Goal: Task Accomplishment & Management: Manage account settings

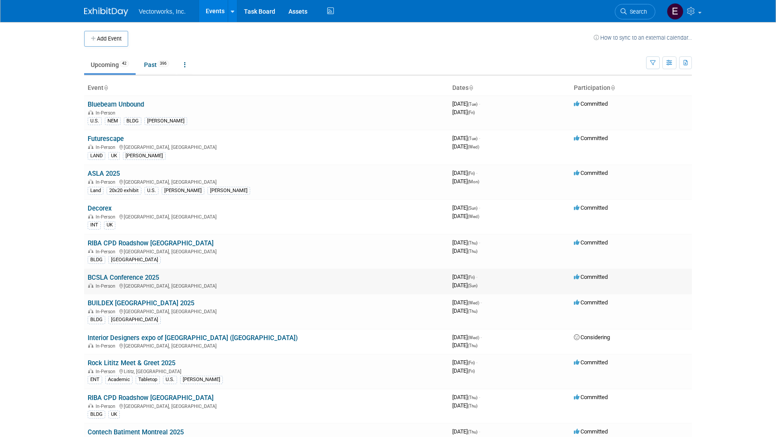
click at [144, 279] on link "BCSLA Conference 2025" at bounding box center [123, 278] width 71 height 8
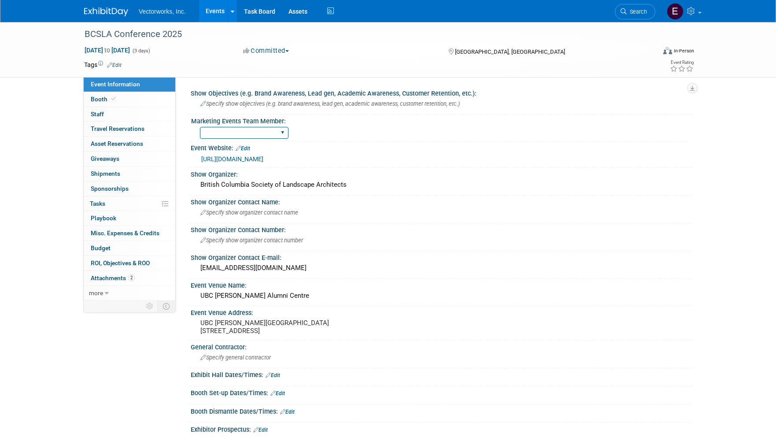
click at [253, 136] on select "[PERSON_NAME] [PERSON_NAME]" at bounding box center [244, 133] width 89 height 12
click at [200, 127] on select "[PERSON_NAME] [PERSON_NAME]" at bounding box center [244, 133] width 89 height 12
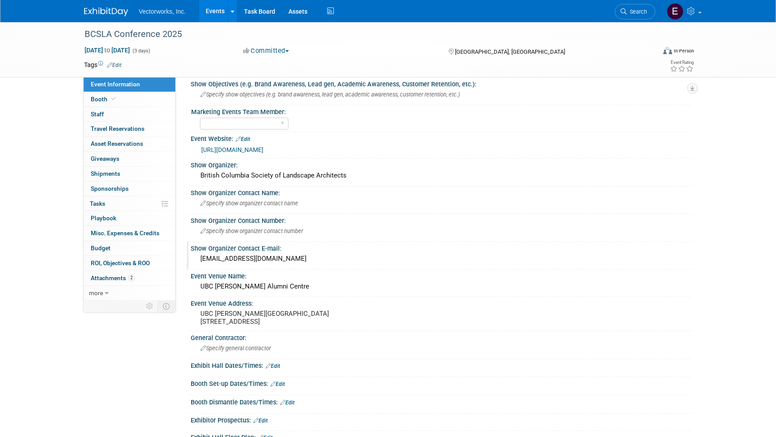
scroll to position [9, 0]
click at [237, 205] on span "Specify show organizer contact name" at bounding box center [249, 203] width 98 height 7
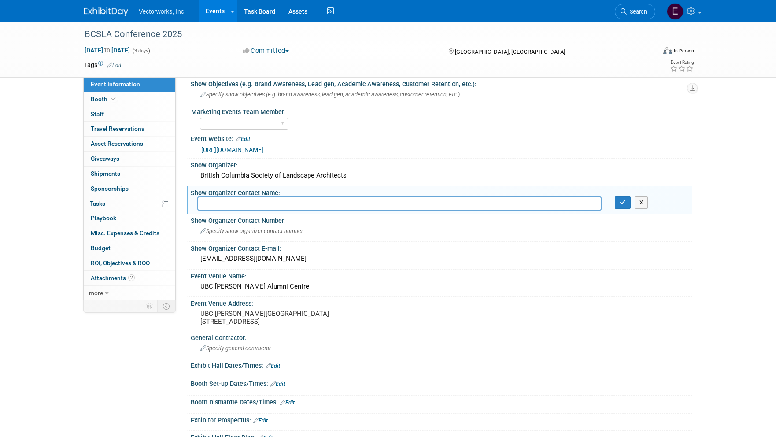
type input "T"
type input "[PERSON_NAME]"
click at [623, 201] on icon "button" at bounding box center [623, 203] width 6 height 6
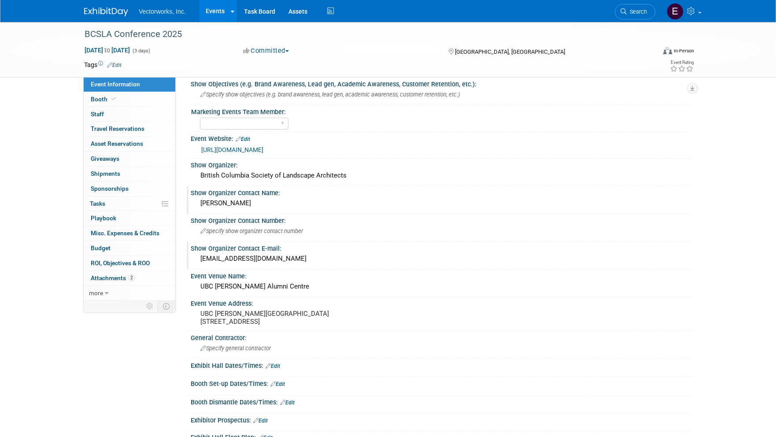
click at [245, 260] on div "[EMAIL_ADDRESS][DOMAIN_NAME]" at bounding box center [441, 259] width 488 height 14
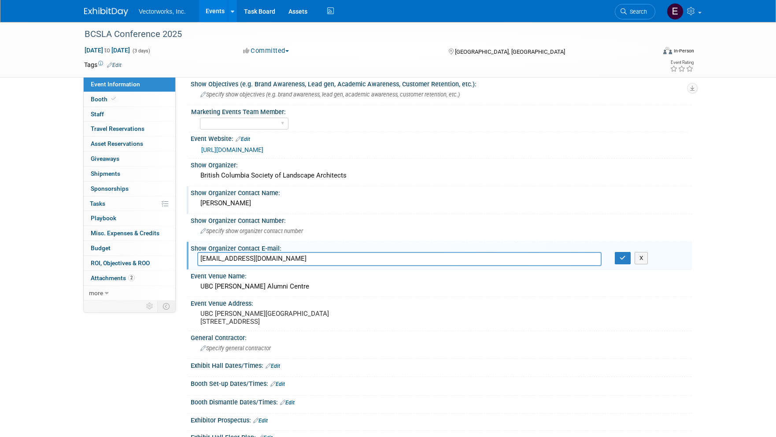
drag, startPoint x: 218, startPoint y: 257, endPoint x: 184, endPoint y: 256, distance: 33.9
click at [185, 255] on div "Show Objectives (e.g. Brand Awareness, Lead gen, Academic Awareness, Customer R…" at bounding box center [434, 179] width 516 height 223
type input "[EMAIL_ADDRESS][DOMAIN_NAME]"
click at [626, 260] on button "button" at bounding box center [623, 258] width 16 height 12
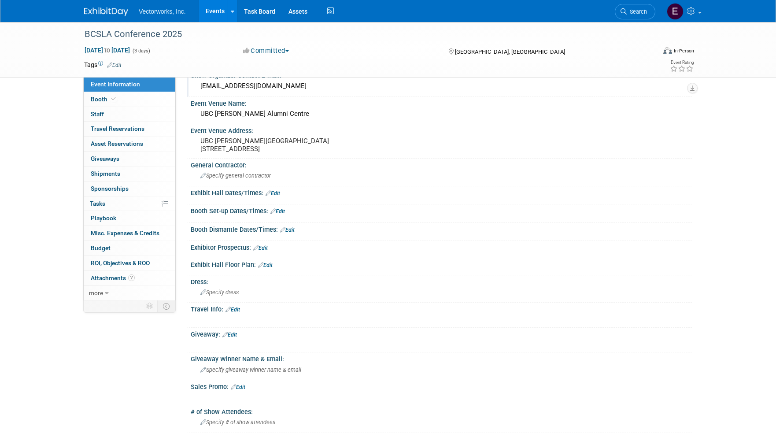
scroll to position [183, 0]
click at [279, 193] on link "Edit" at bounding box center [273, 192] width 15 height 6
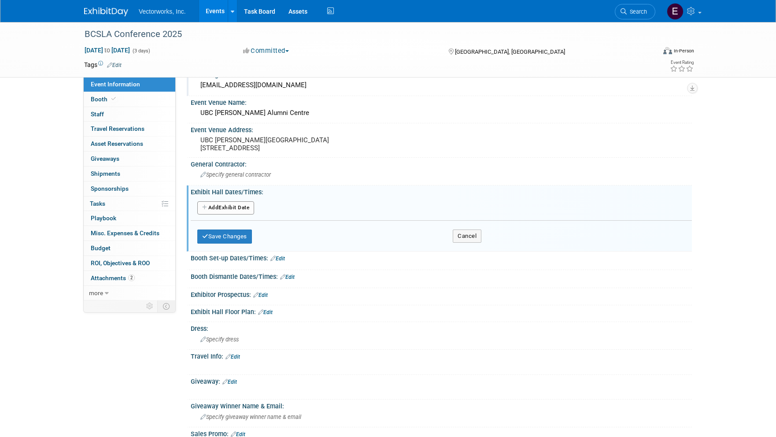
click at [224, 207] on button "Add Another Exhibit Date" at bounding box center [225, 207] width 57 height 13
select select "9"
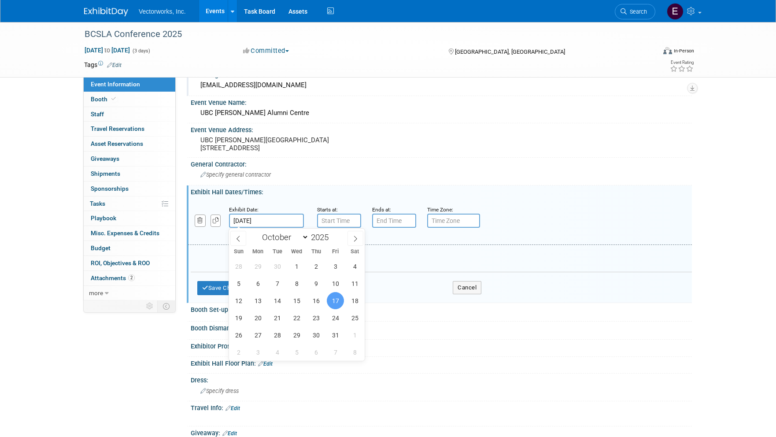
click at [266, 215] on input "[DATE]" at bounding box center [266, 221] width 75 height 14
click at [344, 213] on div "Starts at:" at bounding box center [338, 216] width 42 height 23
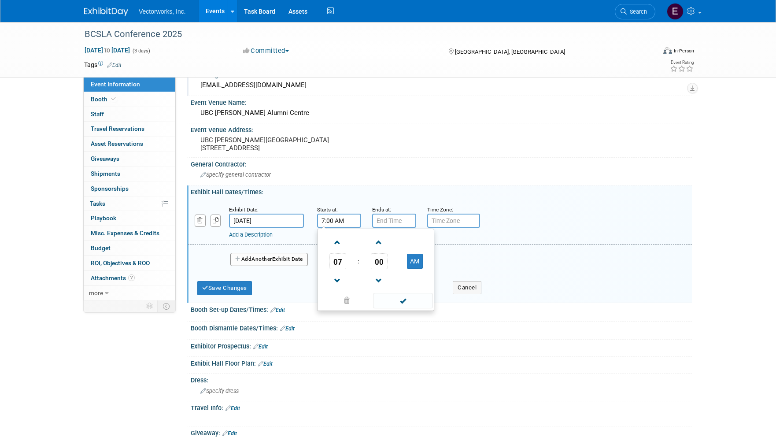
click at [345, 218] on input "7:00 AM" at bounding box center [339, 221] width 44 height 14
click at [334, 262] on span "07" at bounding box center [337, 261] width 17 height 16
click at [357, 265] on td "05" at bounding box center [362, 267] width 28 height 24
click at [417, 261] on button "AM" at bounding box center [415, 261] width 16 height 15
type input "5:00 PM"
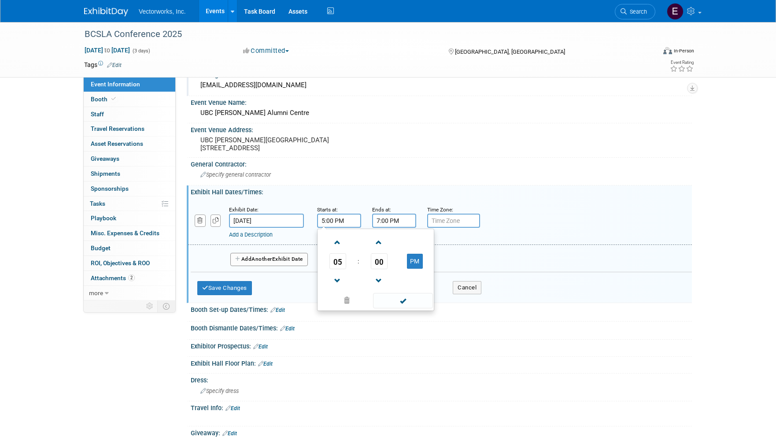
click at [386, 218] on input "7:00 PM" at bounding box center [394, 221] width 44 height 14
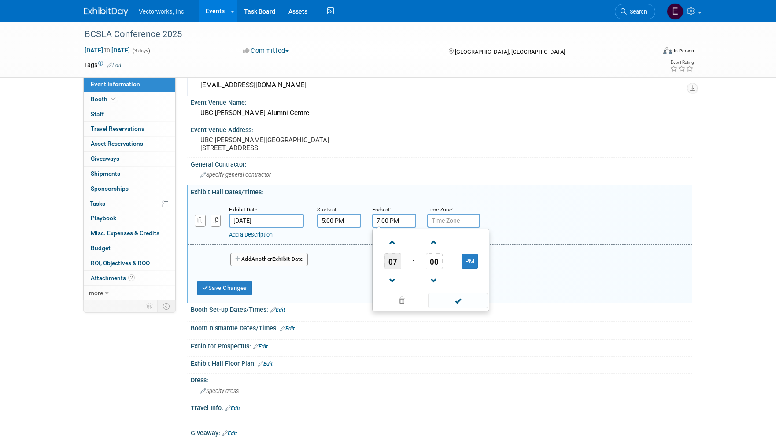
click at [395, 262] on span "07" at bounding box center [393, 261] width 17 height 16
click at [408, 283] on td "09" at bounding box center [417, 290] width 28 height 24
type input "9:00 PM"
click at [450, 303] on span at bounding box center [457, 300] width 59 height 15
click at [446, 214] on input "text" at bounding box center [453, 221] width 53 height 14
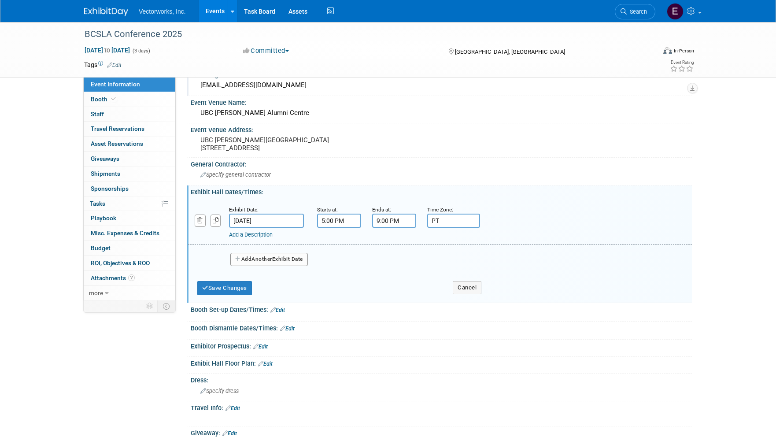
type input "PT"
click at [298, 260] on button "Add Another Exhibit Date" at bounding box center [269, 259] width 78 height 13
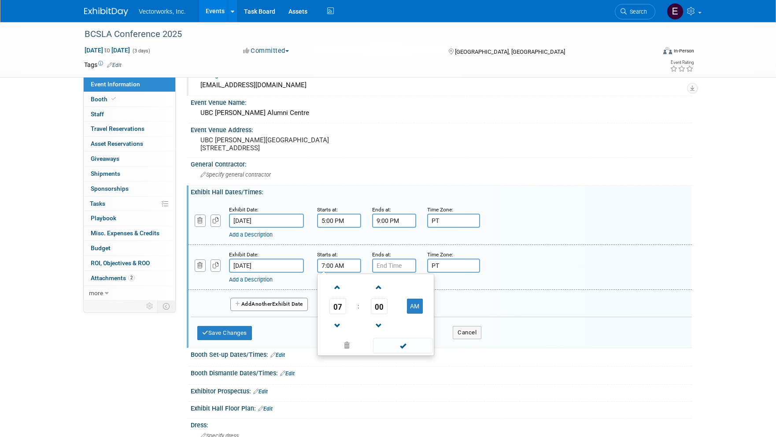
click at [343, 267] on input "7:00 AM" at bounding box center [339, 266] width 44 height 14
click at [342, 301] on span "07" at bounding box center [337, 306] width 17 height 16
click at [337, 335] on td "08" at bounding box center [333, 335] width 28 height 24
type input "8:00 AM"
click at [383, 266] on input "7:00 PM" at bounding box center [394, 266] width 44 height 14
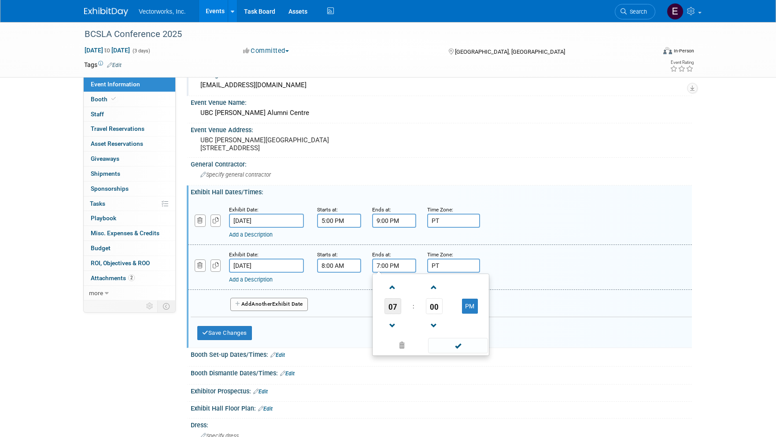
click at [390, 307] on span "07" at bounding box center [393, 306] width 17 height 16
click at [386, 311] on td "04" at bounding box center [388, 312] width 28 height 24
type input "4:00 PM"
click at [518, 253] on div "Add a Description Description:" at bounding box center [439, 267] width 517 height 34
click at [289, 305] on button "Add Another Exhibit Date" at bounding box center [269, 304] width 78 height 13
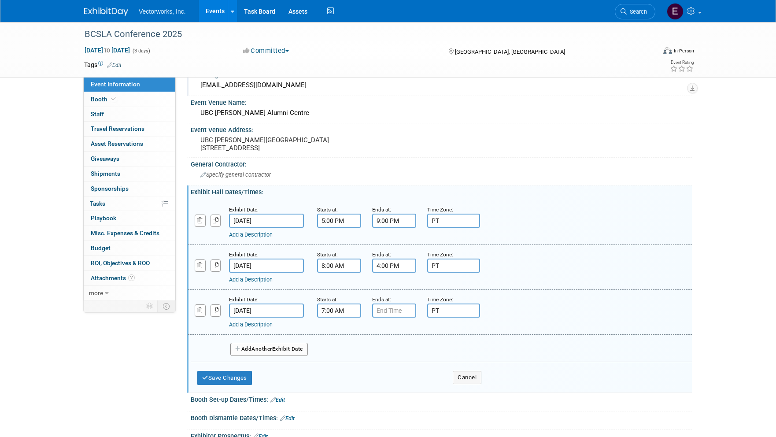
click at [352, 309] on input "7:00 AM" at bounding box center [339, 310] width 44 height 14
click at [334, 353] on span "07" at bounding box center [337, 351] width 17 height 16
click at [342, 374] on td "08" at bounding box center [333, 380] width 28 height 24
type input "8:00 AM"
click at [380, 314] on input "7:00 PM" at bounding box center [394, 310] width 44 height 14
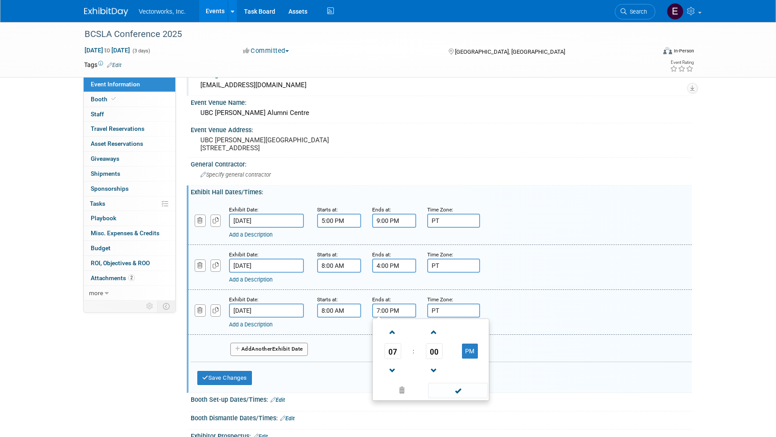
click at [396, 350] on span "07" at bounding box center [393, 351] width 17 height 16
click at [413, 329] on td "01" at bounding box center [417, 333] width 28 height 24
type input "1:00 PM"
click at [521, 303] on div "Add a Description Description:" at bounding box center [439, 312] width 517 height 34
click at [245, 377] on button "Save Changes" at bounding box center [224, 378] width 55 height 14
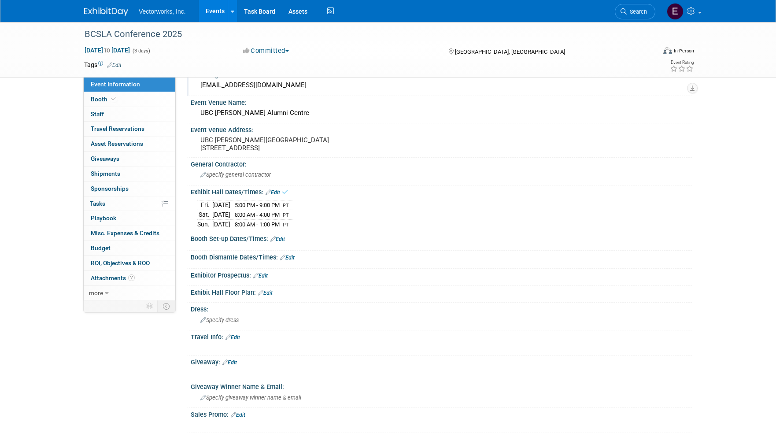
click at [282, 238] on link "Edit" at bounding box center [277, 239] width 15 height 6
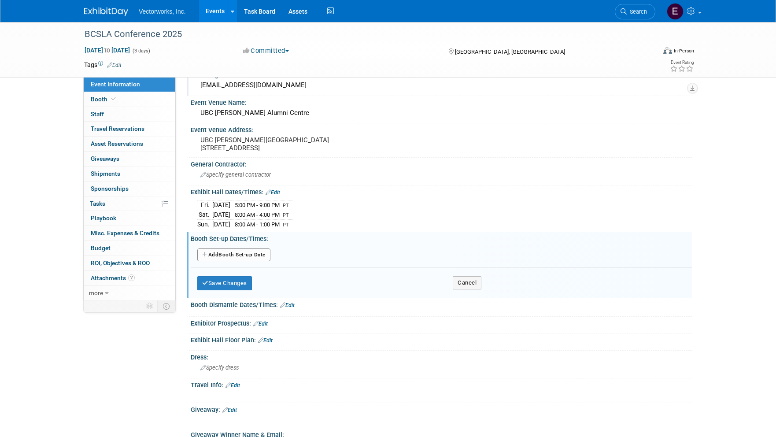
click at [249, 255] on button "Add Another Booth Set-up Date" at bounding box center [233, 254] width 73 height 13
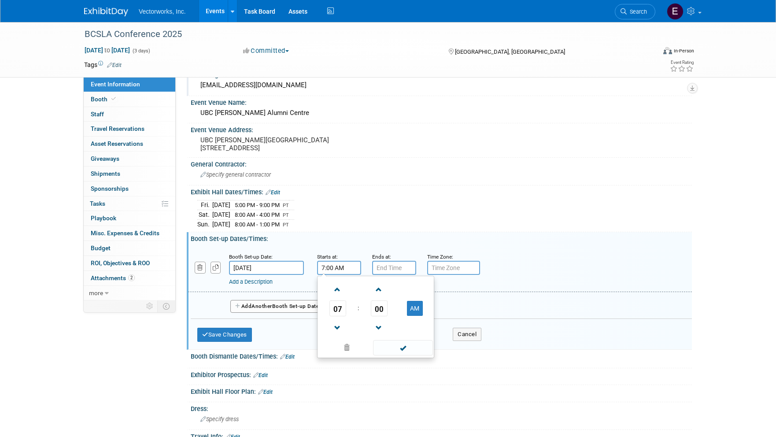
click at [351, 268] on input "7:00 AM" at bounding box center [339, 268] width 44 height 14
click at [338, 309] on span "07" at bounding box center [337, 308] width 17 height 16
click at [366, 286] on td "01" at bounding box center [362, 290] width 28 height 24
click at [418, 311] on button "AM" at bounding box center [415, 308] width 16 height 15
type input "1:00 PM"
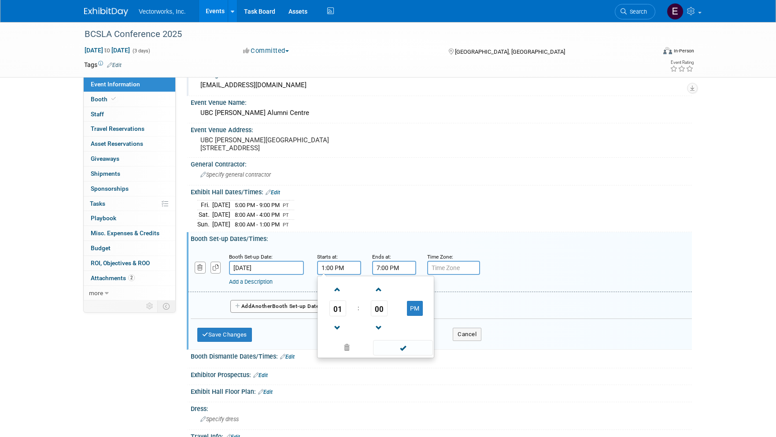
click at [407, 267] on input "7:00 PM" at bounding box center [394, 268] width 44 height 14
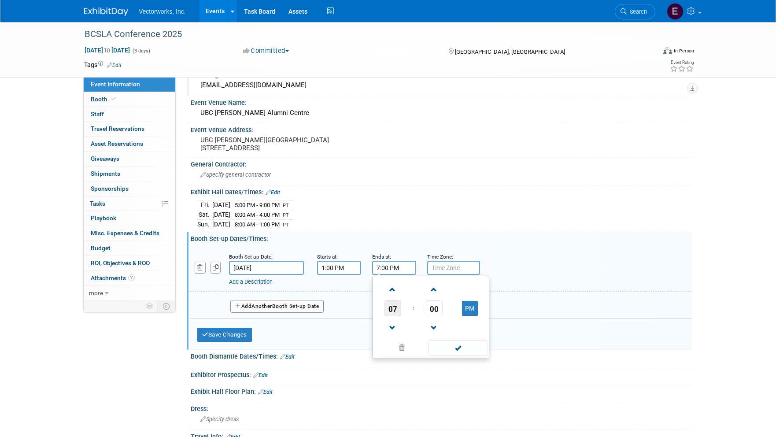
click at [395, 306] on span "07" at bounding box center [393, 308] width 17 height 16
click at [388, 318] on td "04" at bounding box center [388, 314] width 28 height 24
type input "4:00 PM"
click at [505, 217] on div "[DATE] 5:00 PM - 9:00 PM PT [DATE] 8:00 AM - 4:00 PM PT Sun." at bounding box center [441, 213] width 488 height 31
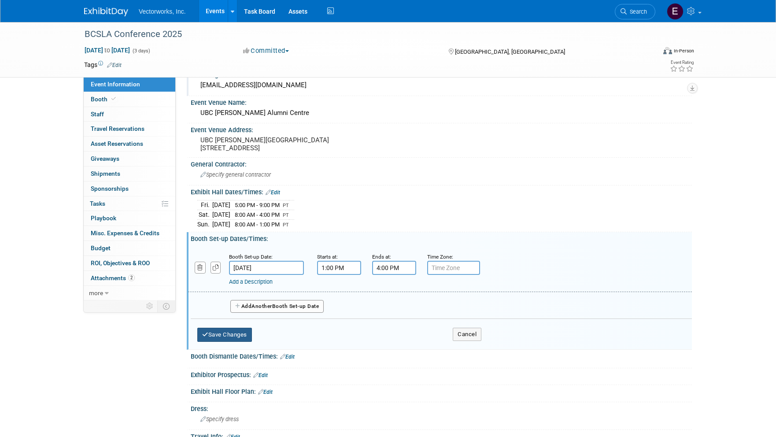
click at [235, 340] on button "Save Changes" at bounding box center [224, 335] width 55 height 14
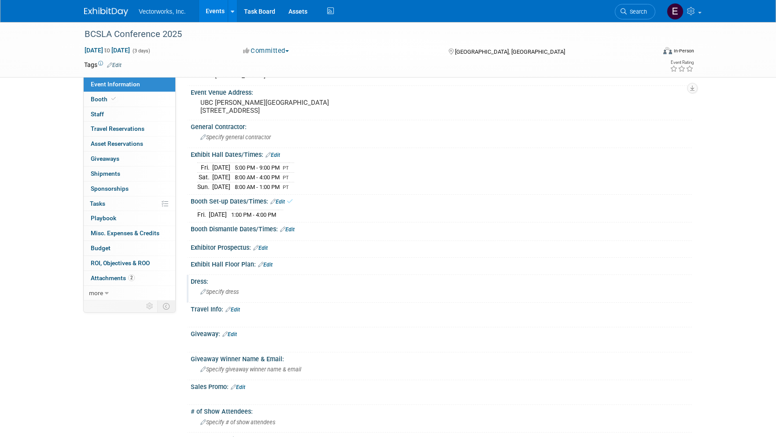
scroll to position [220, 0]
click at [292, 227] on link "Edit" at bounding box center [287, 229] width 15 height 6
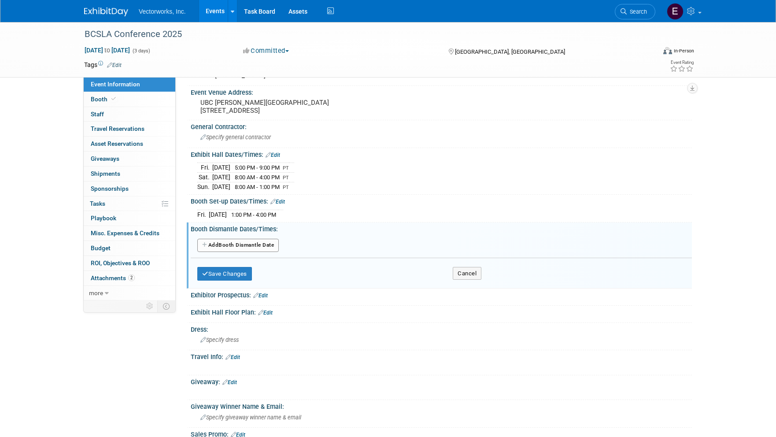
click at [252, 242] on button "Add Another Booth Dismantle Date" at bounding box center [237, 245] width 81 height 13
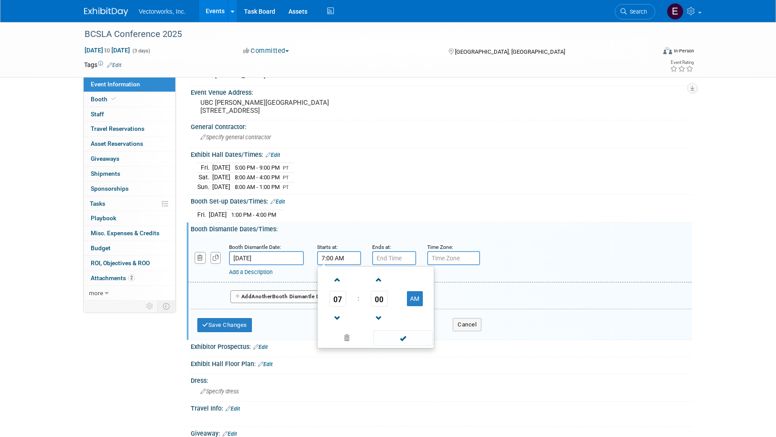
click at [350, 255] on input "7:00 AM" at bounding box center [339, 258] width 44 height 14
click at [340, 296] on span "07" at bounding box center [337, 299] width 17 height 16
click at [357, 280] on td "01" at bounding box center [362, 280] width 28 height 24
click at [411, 295] on button "AM" at bounding box center [415, 298] width 16 height 15
type input "1:00 PM"
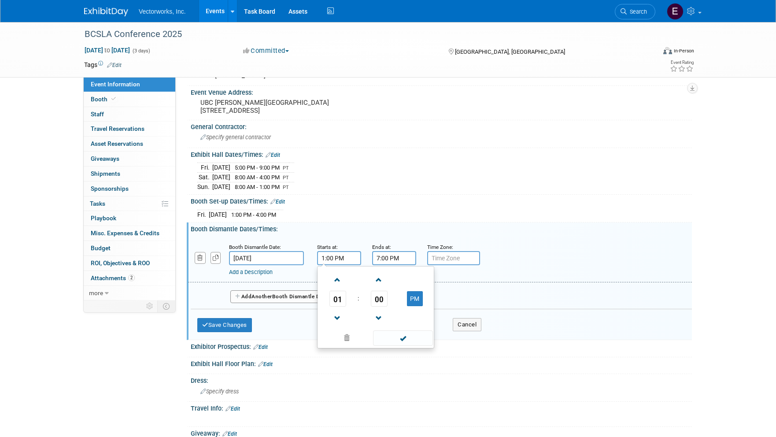
click at [402, 259] on input "7:00 PM" at bounding box center [394, 258] width 44 height 14
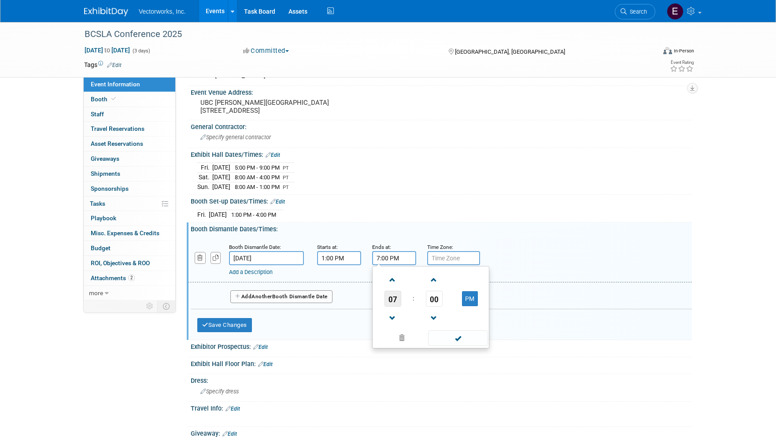
click at [396, 295] on span "07" at bounding box center [393, 299] width 17 height 16
click at [433, 284] on td "02" at bounding box center [445, 280] width 28 height 24
click at [428, 296] on span "00" at bounding box center [434, 299] width 17 height 16
click at [438, 304] on td "30" at bounding box center [445, 304] width 28 height 24
type input "2:30 PM"
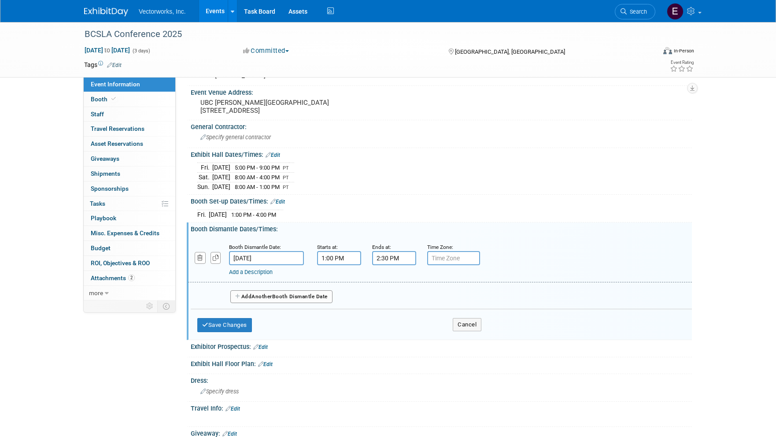
click at [497, 233] on div "Booth Dismantle Date: [DATE] Starts at: 1:00 PM Ends at: 2:30 PM Time Zone: App…" at bounding box center [441, 285] width 501 height 105
click at [457, 258] on input "text" at bounding box center [453, 258] width 53 height 14
type input "T"
type input "PT"
click at [247, 318] on button "Save Changes" at bounding box center [224, 325] width 55 height 14
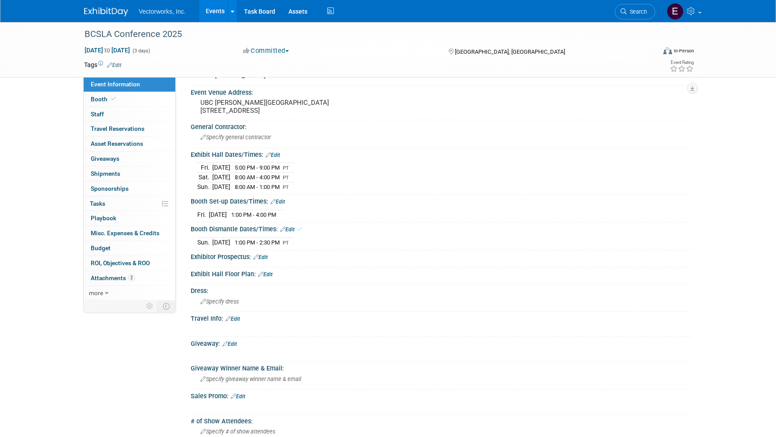
click at [283, 200] on link "Edit" at bounding box center [277, 202] width 15 height 6
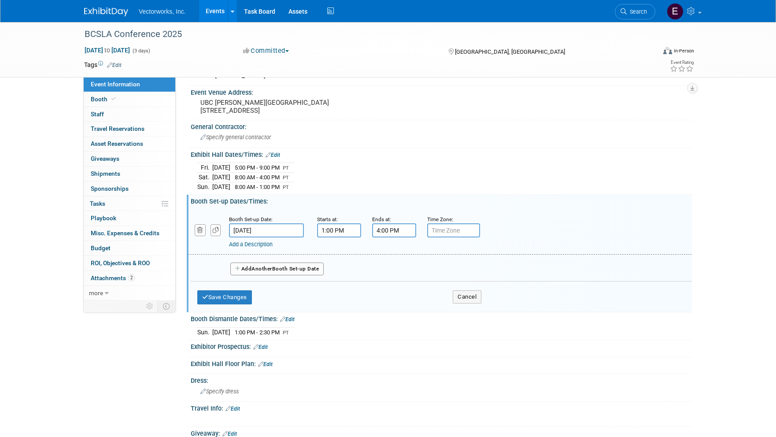
click at [448, 226] on input "text" at bounding box center [453, 230] width 53 height 14
type input "PT"
click at [244, 291] on button "Save Changes" at bounding box center [224, 297] width 55 height 14
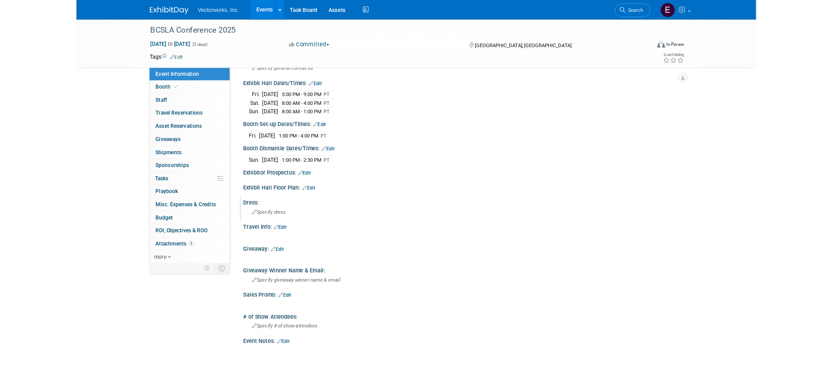
scroll to position [282, 0]
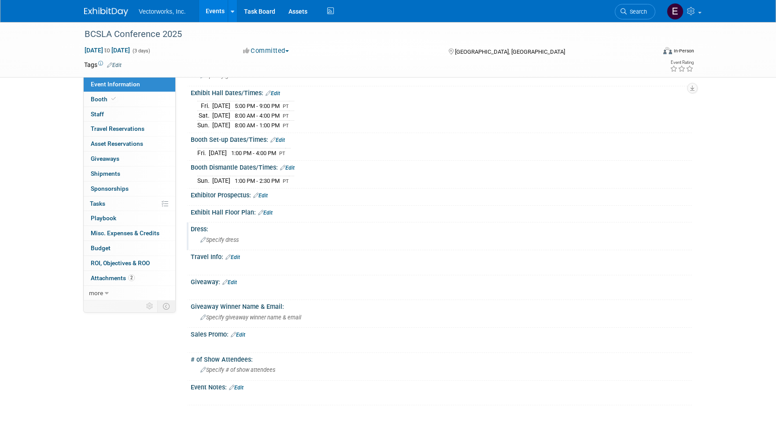
click at [220, 240] on span "Specify dress" at bounding box center [219, 240] width 38 height 7
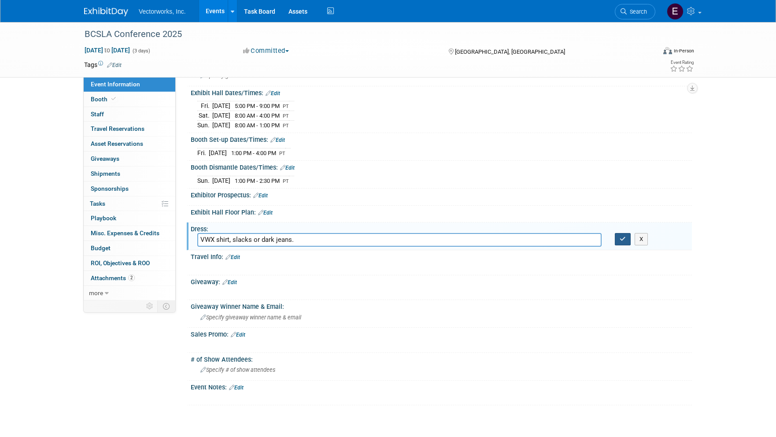
type input "VWX shirt, slacks or dark jeans."
drag, startPoint x: 621, startPoint y: 240, endPoint x: 590, endPoint y: 244, distance: 31.2
click at [621, 240] on icon "button" at bounding box center [623, 239] width 6 height 6
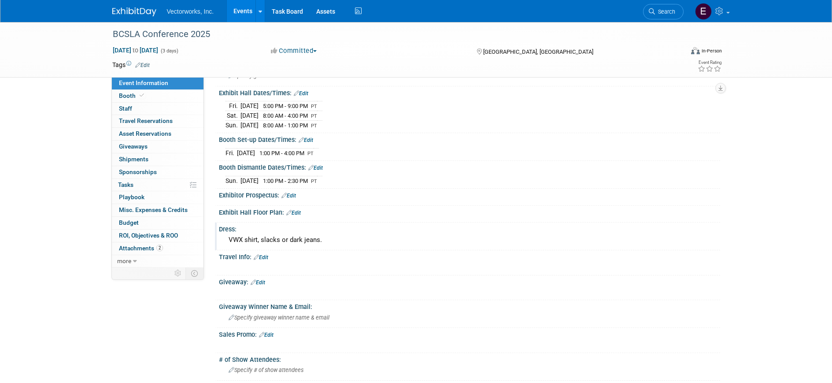
click at [267, 257] on link "Edit" at bounding box center [261, 257] width 15 height 6
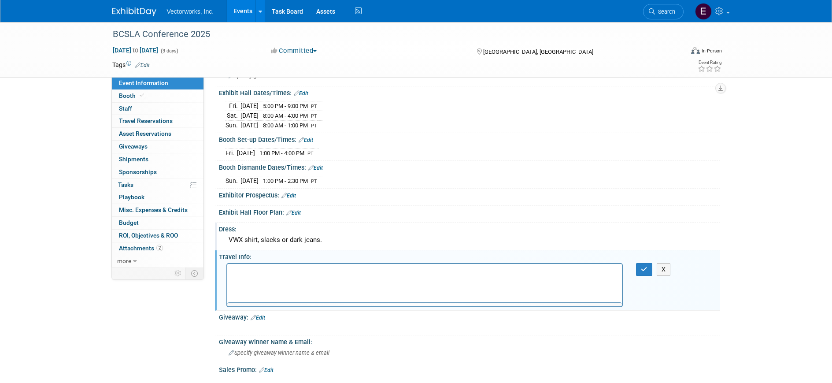
scroll to position [0, 0]
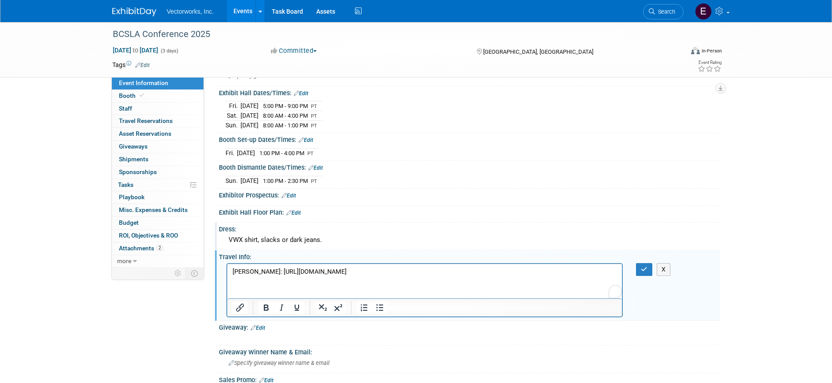
click at [432, 274] on p "[PERSON_NAME]: [URL][DOMAIN_NAME]" at bounding box center [424, 271] width 385 height 9
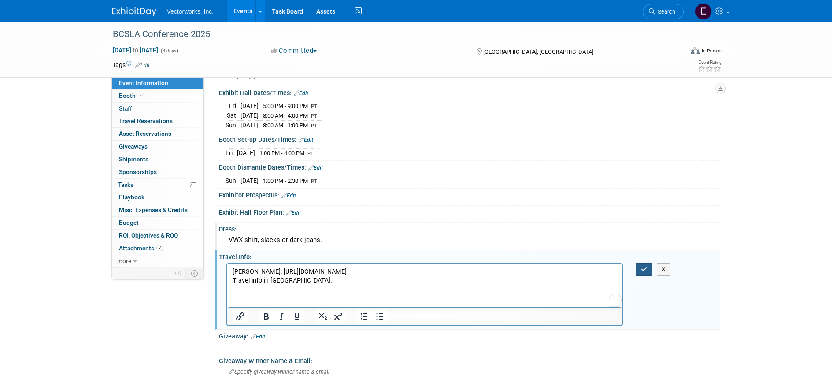
click at [650, 268] on button "button" at bounding box center [644, 269] width 16 height 13
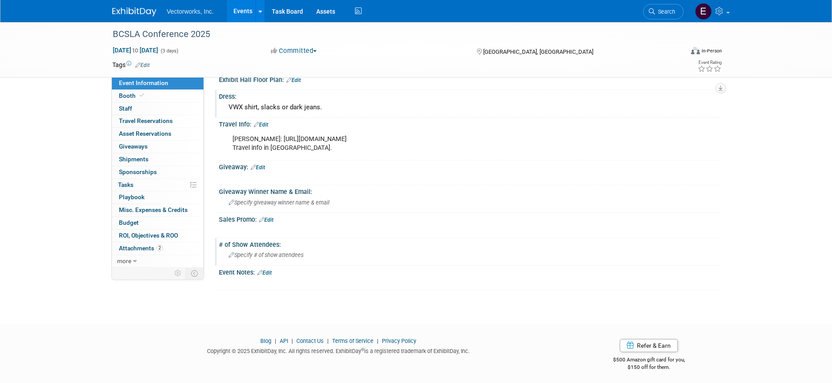
scroll to position [416, 0]
click at [150, 96] on link "Booth" at bounding box center [158, 96] width 92 height 12
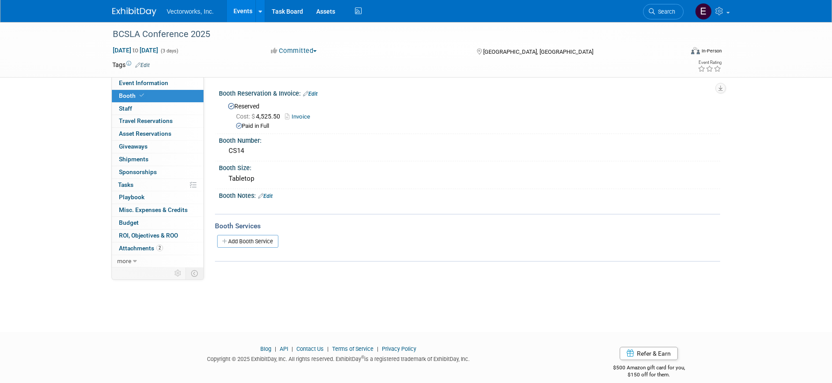
click at [268, 197] on link "Edit" at bounding box center [265, 196] width 15 height 6
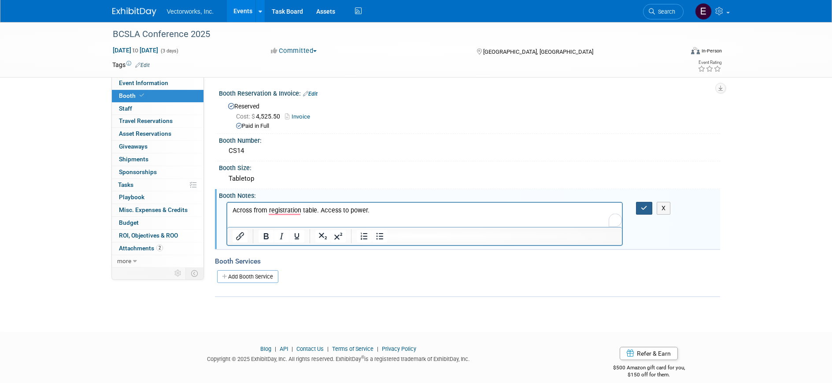
click at [640, 207] on button "button" at bounding box center [644, 208] width 16 height 13
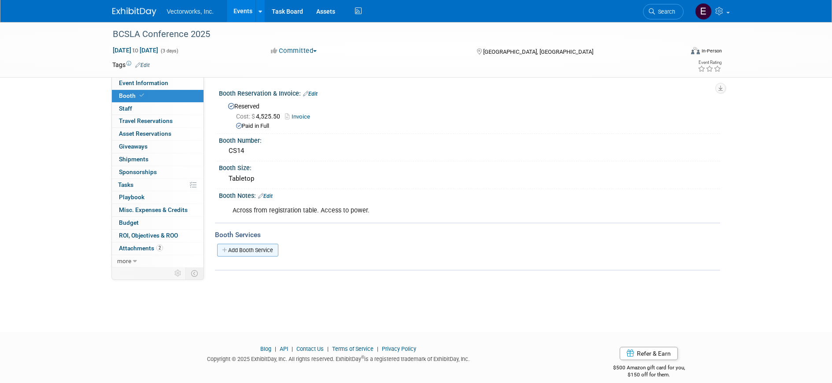
click at [229, 251] on link "Add Booth Service" at bounding box center [247, 250] width 61 height 13
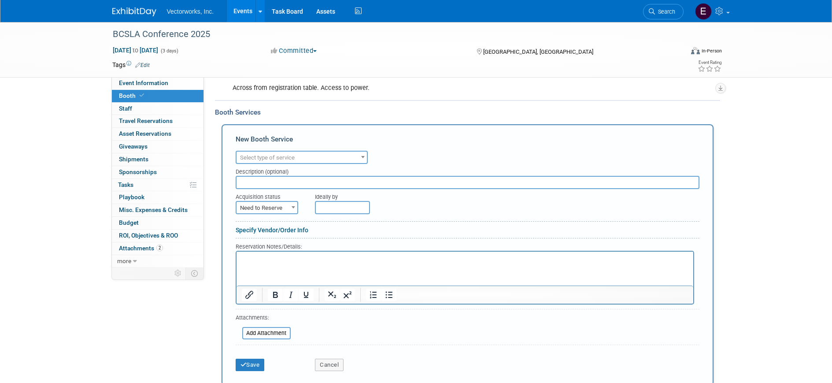
scroll to position [139, 0]
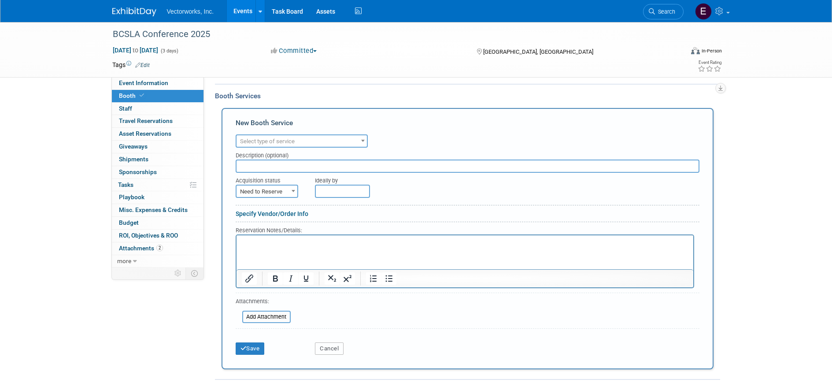
click at [324, 350] on button "Cancel" at bounding box center [329, 348] width 29 height 12
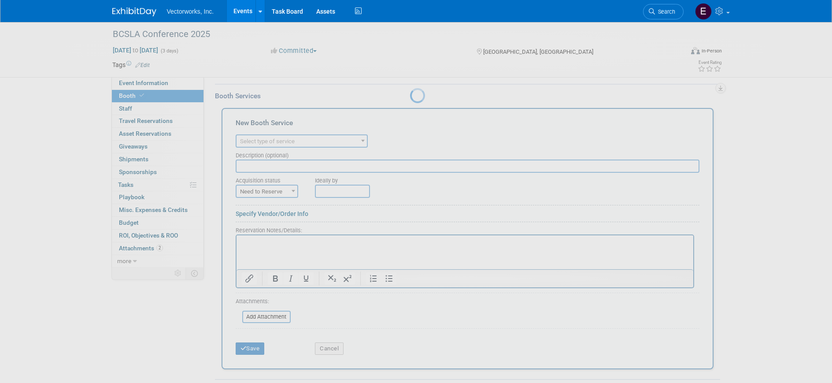
scroll to position [11, 0]
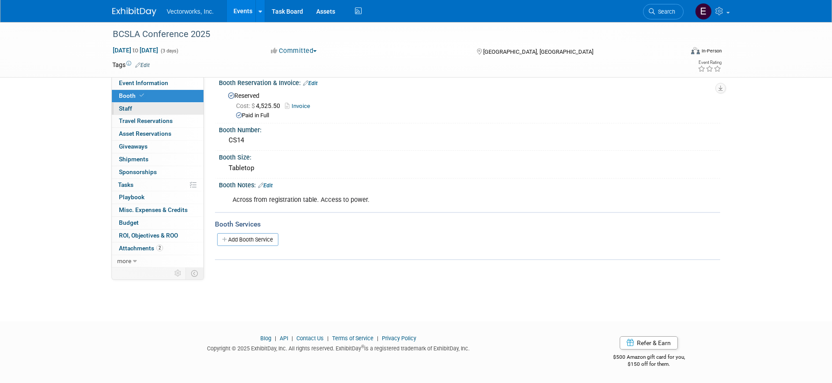
click at [132, 103] on link "0 Staff 0" at bounding box center [158, 109] width 92 height 12
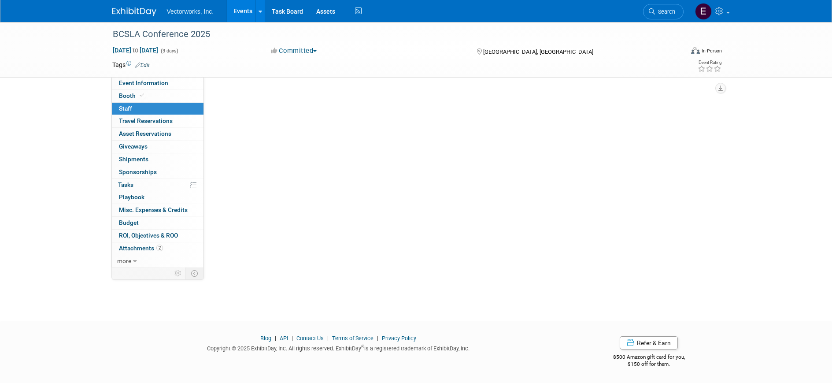
scroll to position [0, 0]
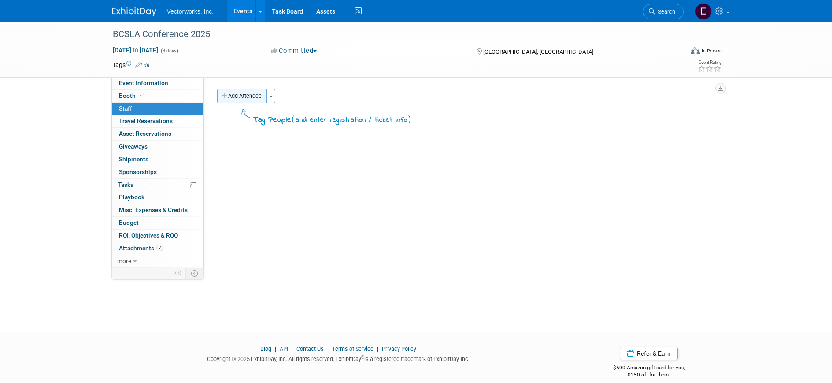
click at [244, 97] on button "Add Attendee" at bounding box center [242, 96] width 50 height 14
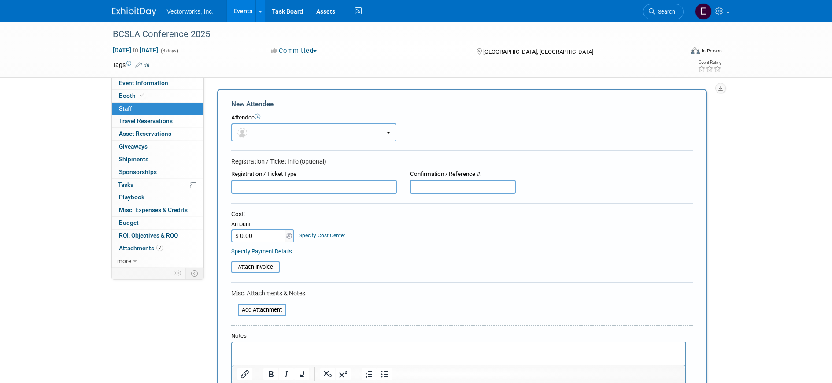
click at [266, 131] on button "button" at bounding box center [313, 132] width 165 height 18
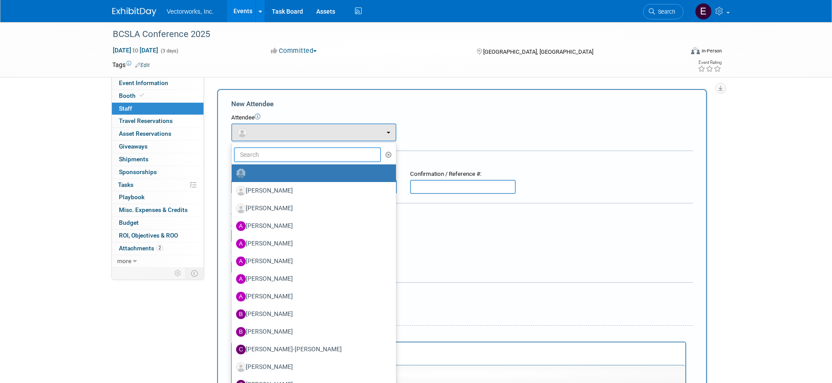
click at [269, 149] on input "text" at bounding box center [308, 154] width 148 height 15
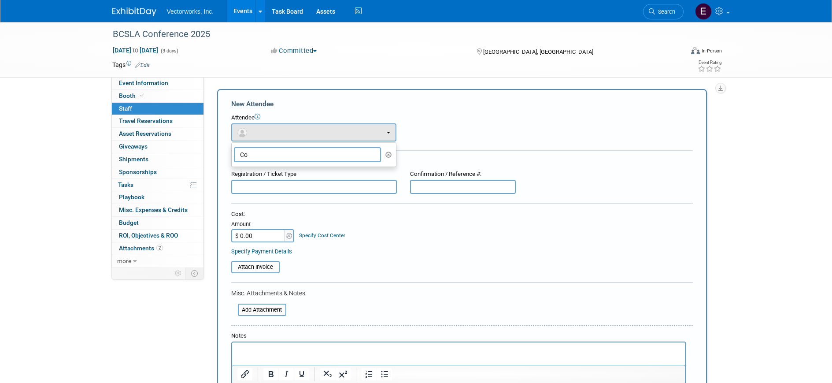
type input "C"
type input "[PERSON_NAME]"
click at [284, 175] on label "[PERSON_NAME]" at bounding box center [311, 173] width 151 height 14
click at [233, 175] on input "[PERSON_NAME]" at bounding box center [230, 172] width 6 height 6
select select "7632a5c8-0deb-4317-a145-41bee46ee0d1"
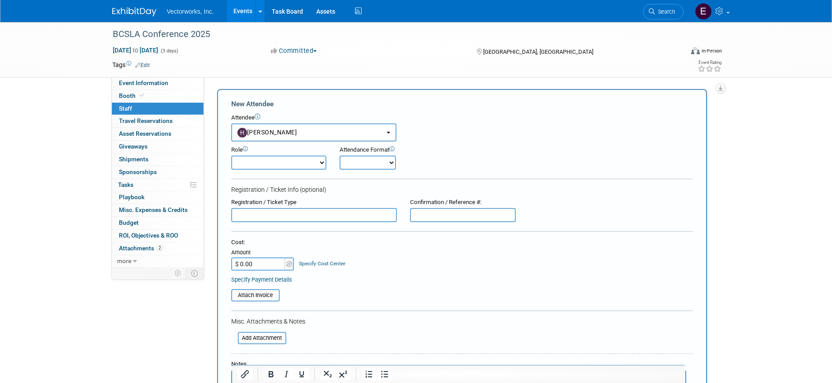
click at [317, 165] on select "Demonstrator Host Partner Relations Planner Presenter Press Management Sales Re…" at bounding box center [278, 162] width 95 height 14
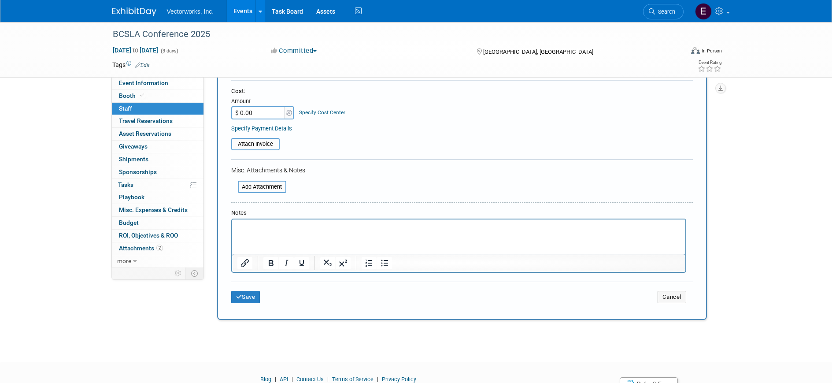
scroll to position [152, 0]
click at [247, 296] on button "Save" at bounding box center [245, 295] width 29 height 12
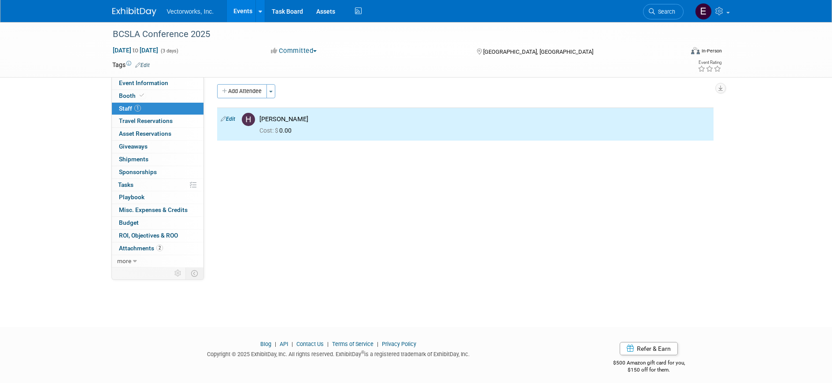
scroll to position [0, 0]
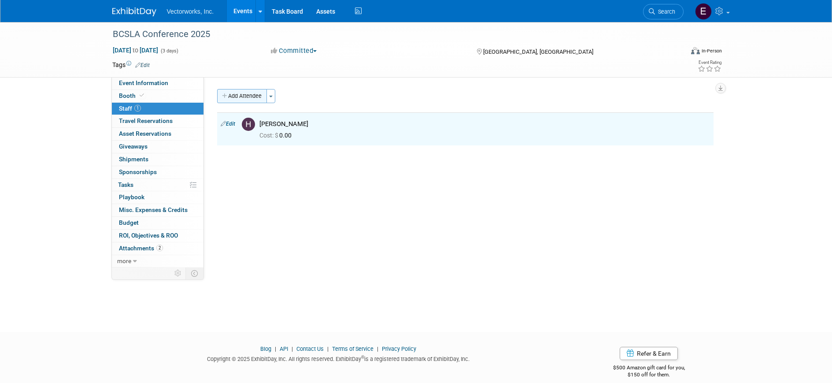
click at [251, 97] on button "Add Attendee" at bounding box center [242, 96] width 50 height 14
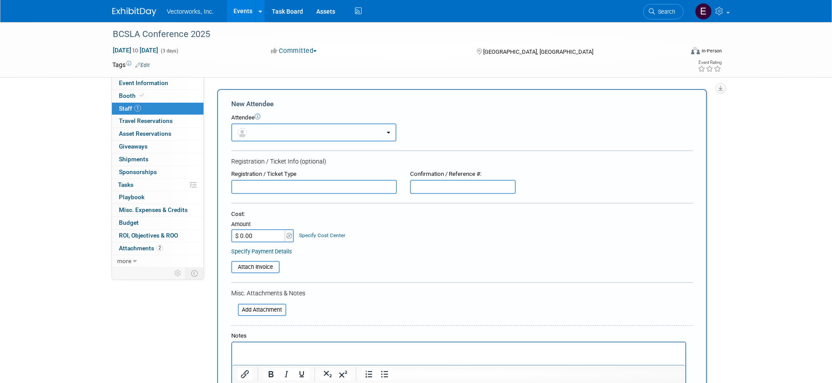
click at [260, 132] on button "button" at bounding box center [313, 132] width 165 height 18
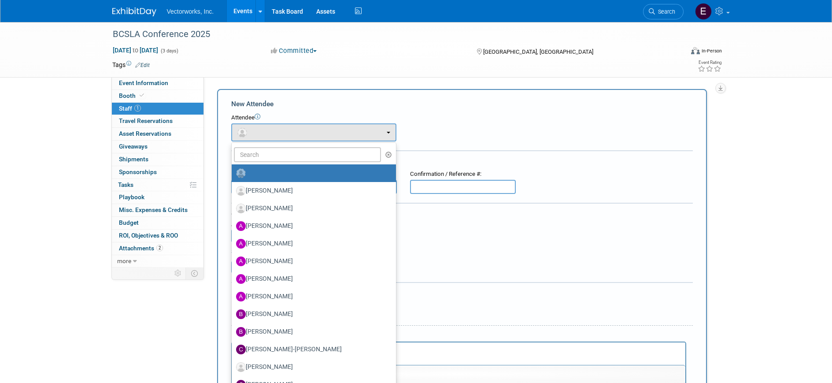
click at [254, 173] on label at bounding box center [311, 173] width 151 height 14
click at [233, 173] on input "radio" at bounding box center [230, 172] width 6 height 6
click at [248, 160] on input "text" at bounding box center [308, 154] width 148 height 15
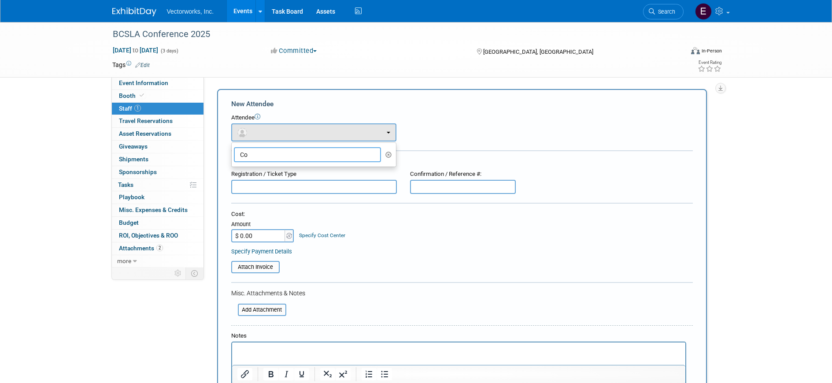
type input "C"
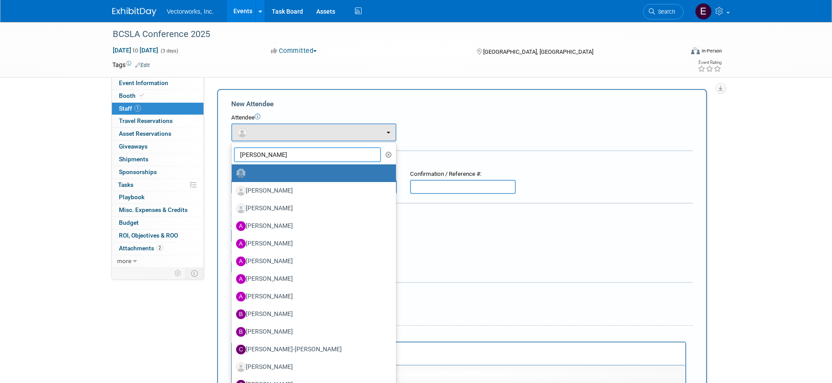
type input "[PERSON_NAME]"
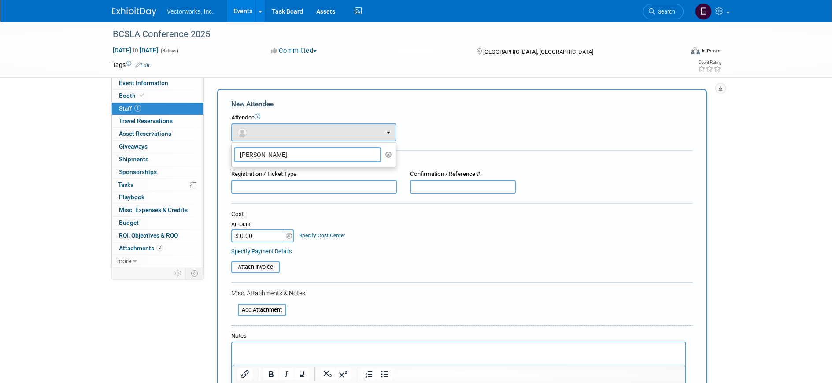
click at [303, 158] on input "[PERSON_NAME]" at bounding box center [308, 154] width 148 height 15
click at [303, 157] on input "[PERSON_NAME]" at bounding box center [308, 154] width 148 height 15
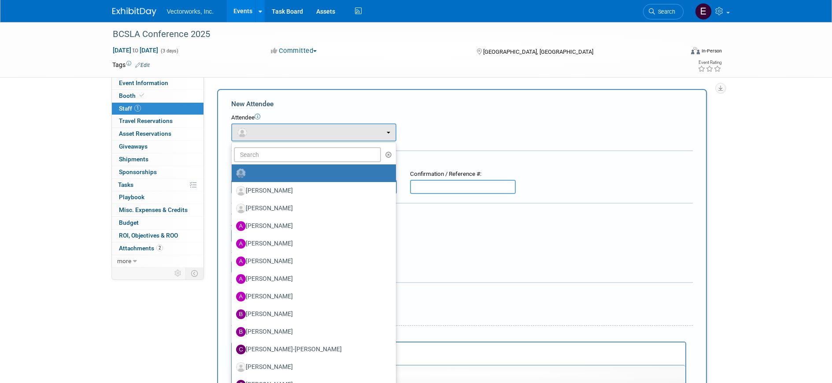
drag, startPoint x: 457, startPoint y: 111, endPoint x: 448, endPoint y: 105, distance: 10.9
click at [457, 111] on form "New Attendee Attendee <img src="[URL][DOMAIN_NAME]" style="width: 22px; height:…" at bounding box center [462, 260] width 462 height 323
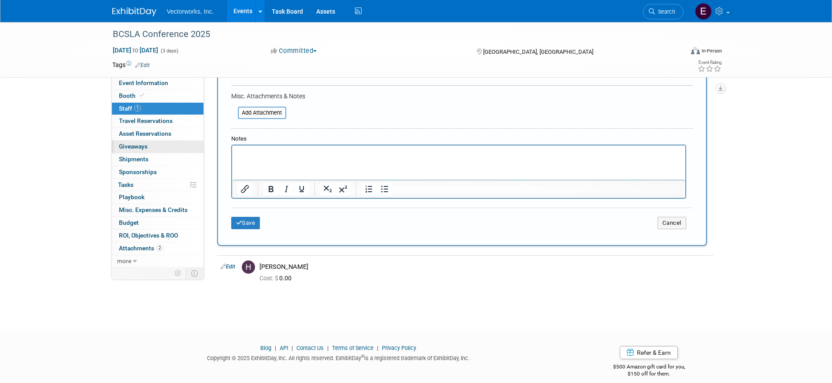
scroll to position [207, 0]
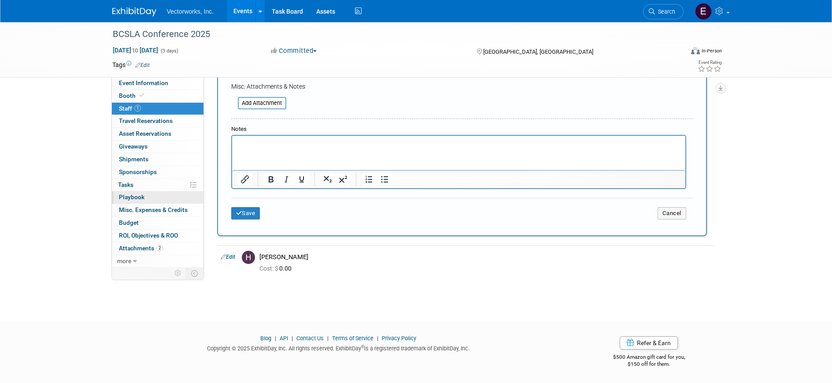
drag, startPoint x: 130, startPoint y: 196, endPoint x: 126, endPoint y: 193, distance: 4.7
click at [129, 196] on span "Playbook 0" at bounding box center [132, 196] width 26 height 7
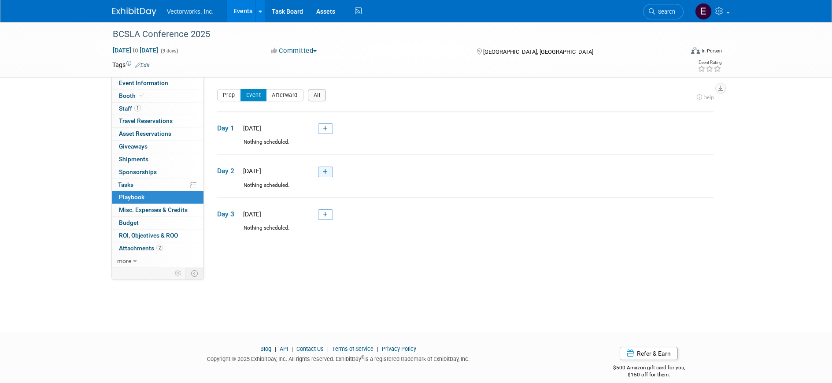
click at [327, 173] on icon at bounding box center [325, 171] width 5 height 5
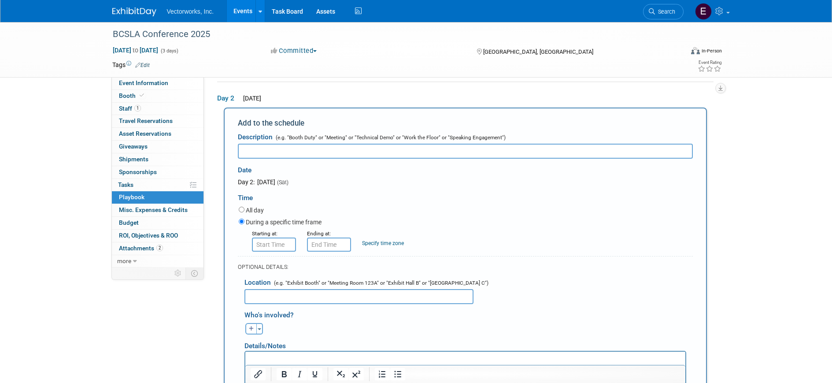
click at [269, 149] on input "text" at bounding box center [465, 151] width 455 height 15
type input "Student Session"
click at [261, 244] on input "8:00 AM" at bounding box center [274, 244] width 44 height 14
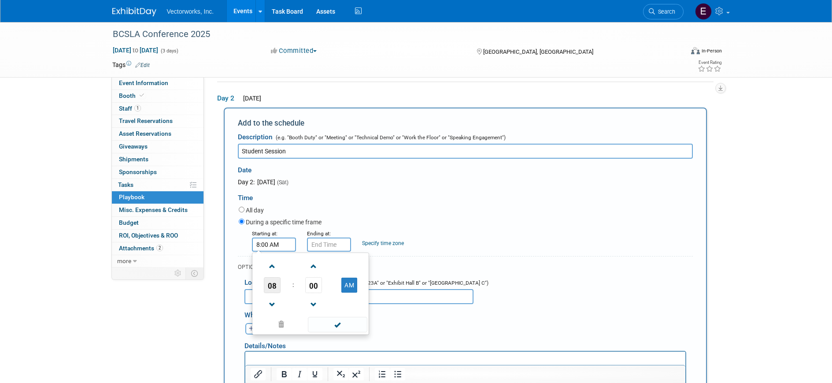
click at [273, 282] on span "08" at bounding box center [272, 285] width 17 height 16
click at [259, 268] on td "12" at bounding box center [268, 267] width 28 height 24
click at [310, 284] on span "00" at bounding box center [313, 285] width 17 height 16
click at [320, 292] on td "30" at bounding box center [325, 290] width 28 height 24
click at [353, 287] on button "AM" at bounding box center [349, 284] width 16 height 15
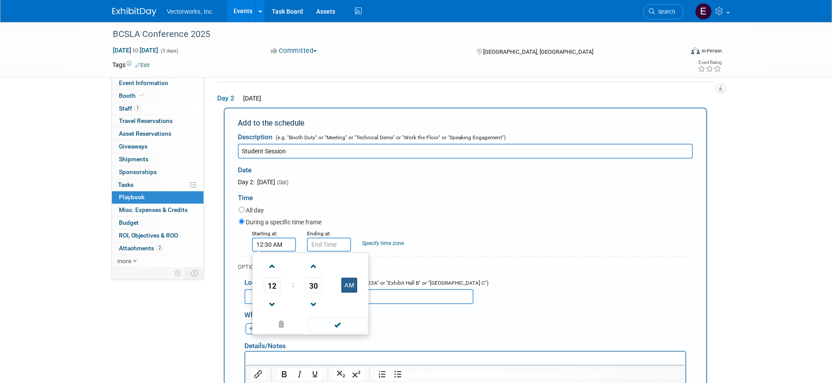
type input "12:30 PM"
click at [336, 325] on span at bounding box center [337, 324] width 59 height 15
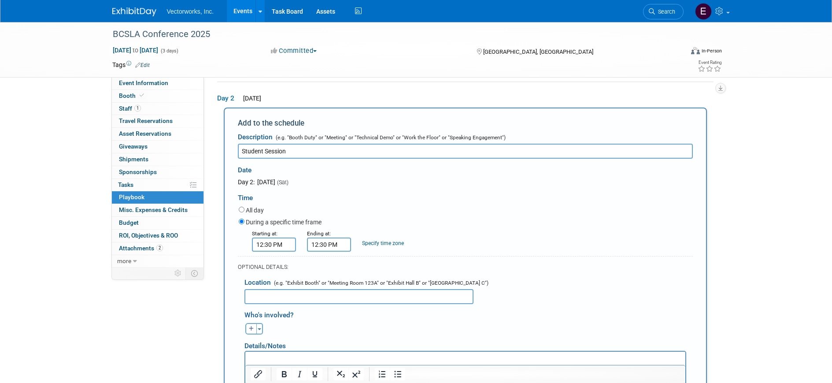
click at [315, 245] on input "12:30 PM" at bounding box center [329, 244] width 44 height 14
click at [323, 286] on span "12" at bounding box center [327, 285] width 17 height 16
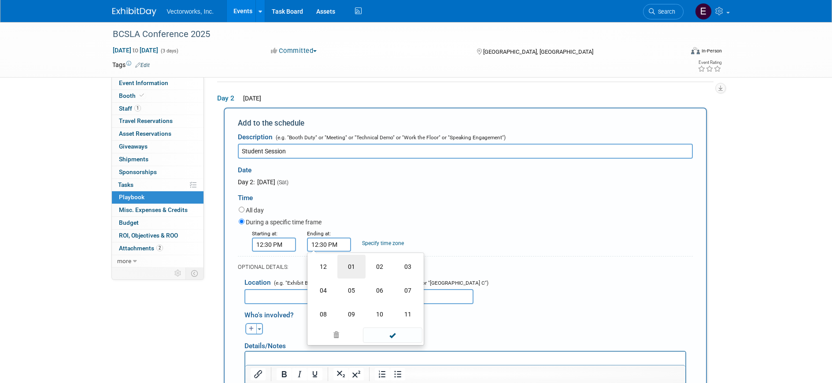
click at [344, 270] on td "01" at bounding box center [351, 267] width 28 height 24
type input "1:30 PM"
click at [389, 323] on span at bounding box center [392, 324] width 59 height 15
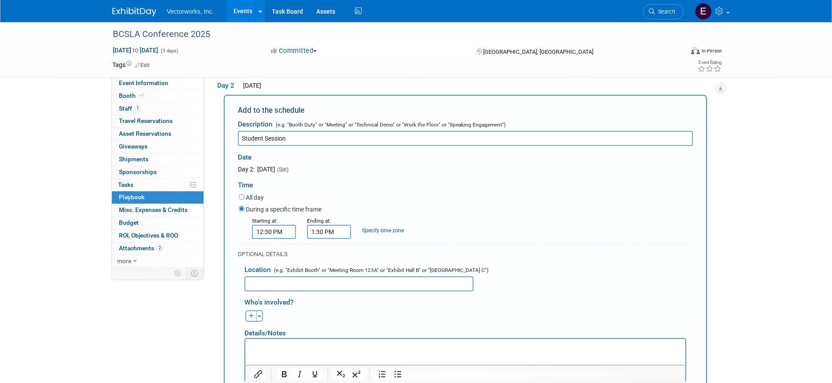
scroll to position [86, 0]
click at [309, 284] on input "text" at bounding box center [358, 281] width 229 height 15
type input "TBD"
click at [252, 314] on icon "button" at bounding box center [251, 313] width 5 height 5
select select
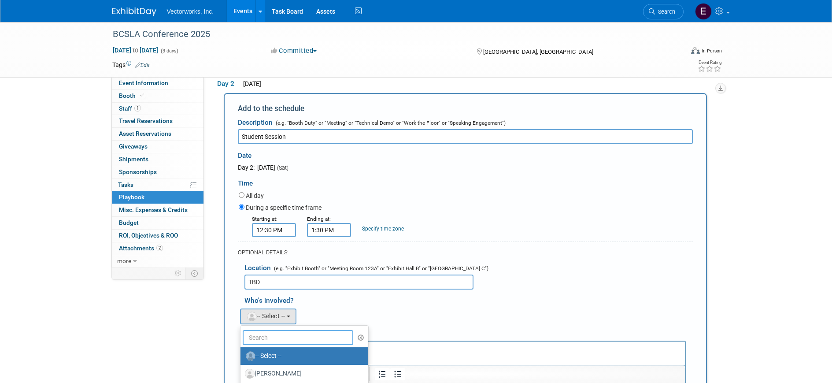
click at [277, 340] on input "text" at bounding box center [298, 337] width 111 height 15
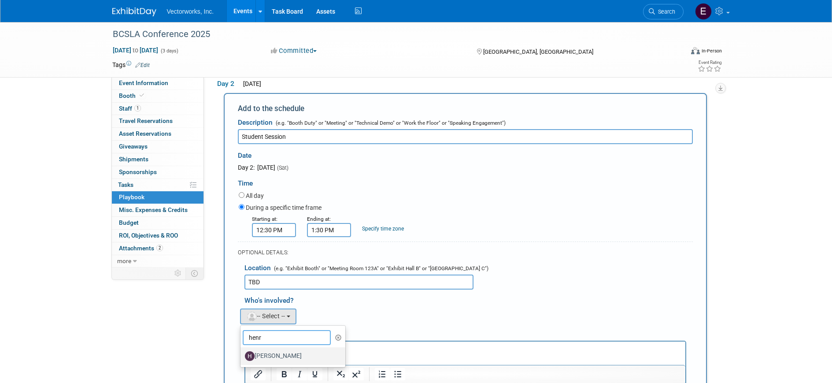
type input "henr"
click at [273, 353] on label "[PERSON_NAME]" at bounding box center [291, 356] width 92 height 14
click at [242, 353] on input "[PERSON_NAME]" at bounding box center [239, 355] width 6 height 6
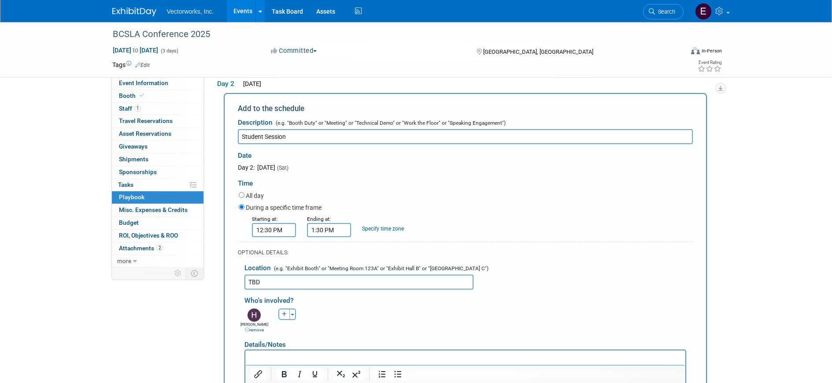
click at [372, 330] on div "[PERSON_NAME] remove [PERSON_NAME] remove [PERSON_NAME] remove (me)" at bounding box center [469, 319] width 462 height 27
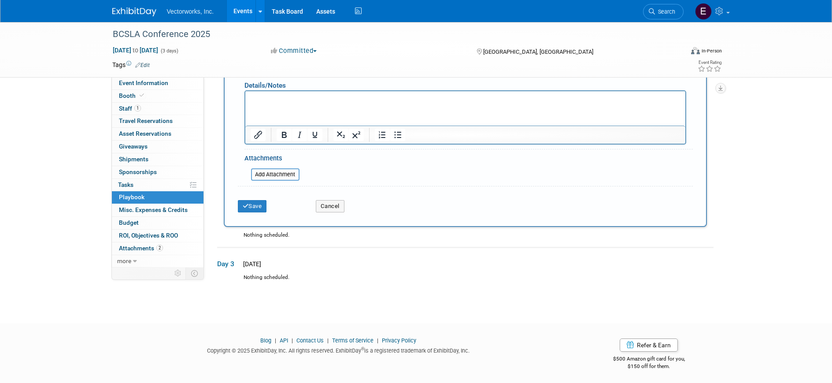
scroll to position [348, 0]
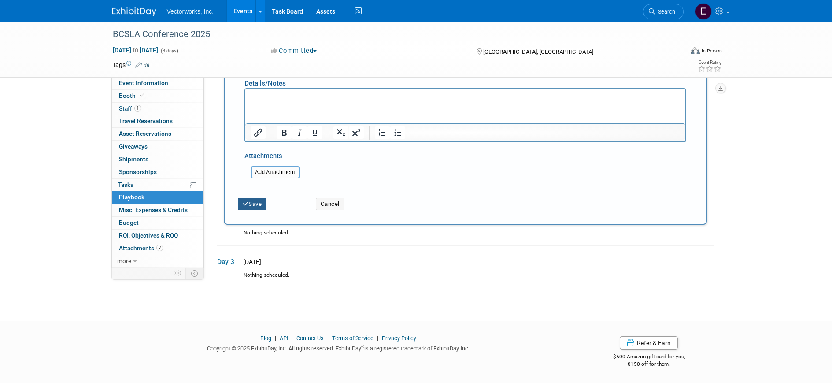
click at [253, 206] on button "Save" at bounding box center [252, 204] width 29 height 12
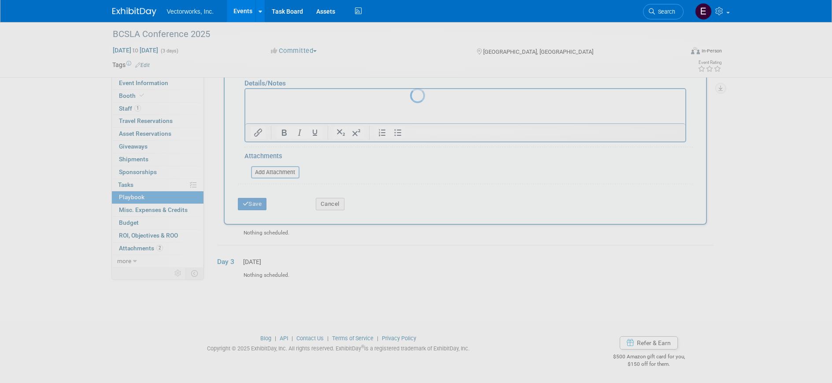
scroll to position [11, 0]
